Goal: Information Seeking & Learning: Learn about a topic

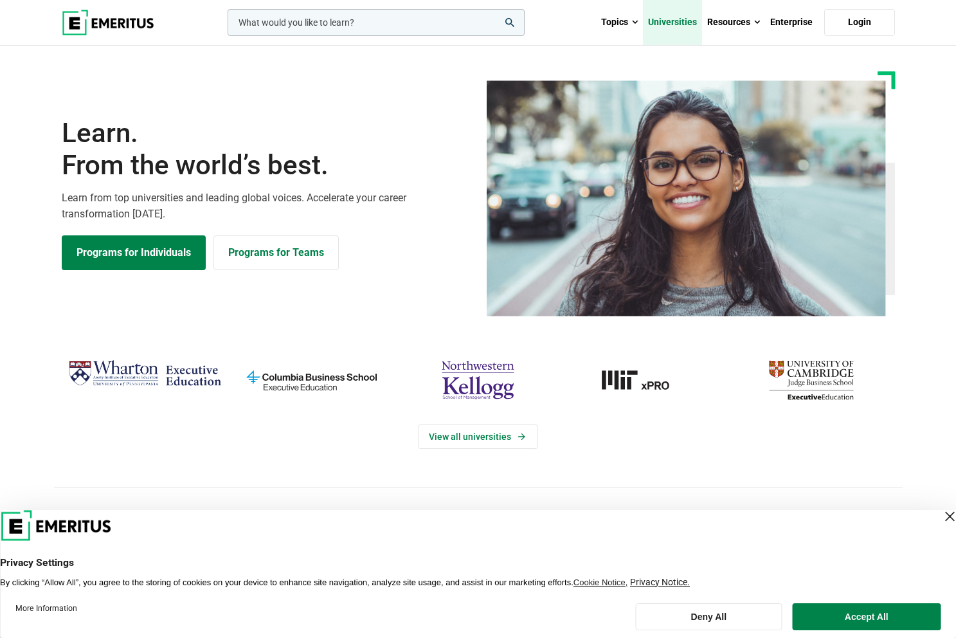
click at [645, 37] on link "Universities" at bounding box center [672, 22] width 59 height 45
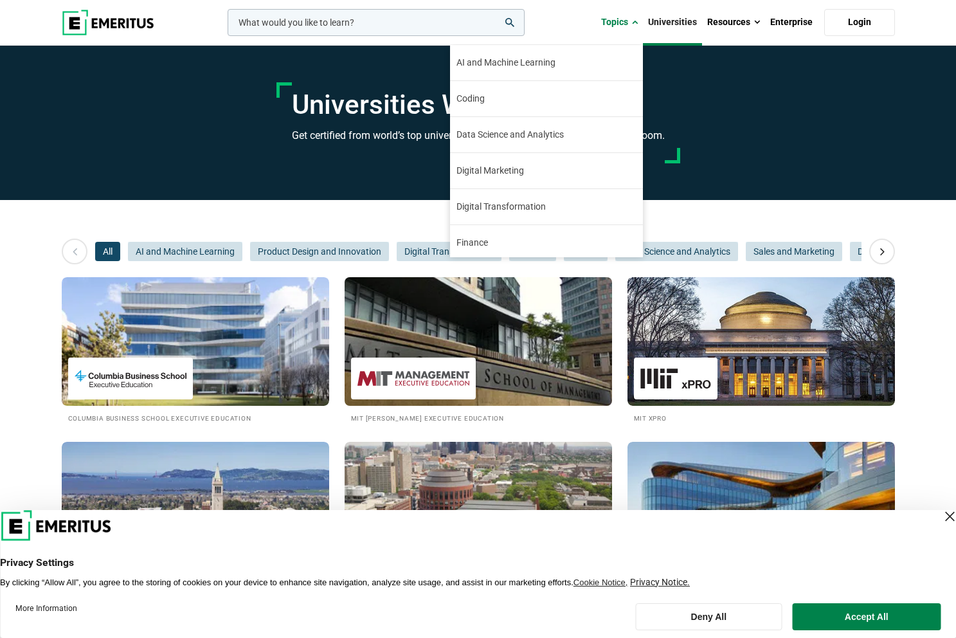
click at [395, 374] on img at bounding box center [414, 378] width 112 height 29
